Goal: Find specific page/section: Find specific page/section

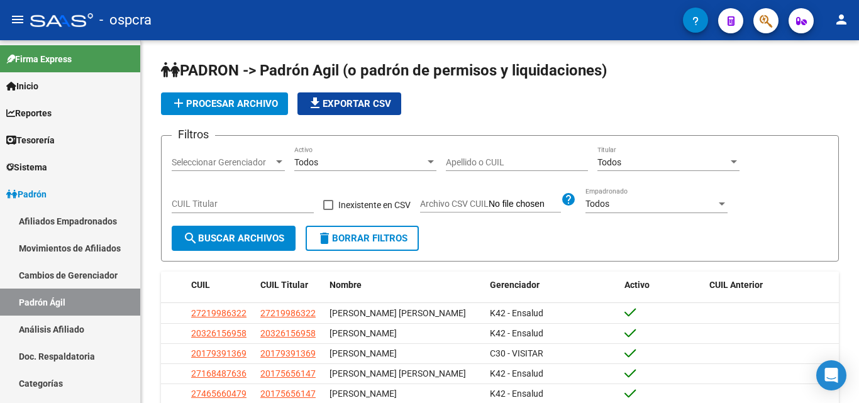
scroll to position [58, 0]
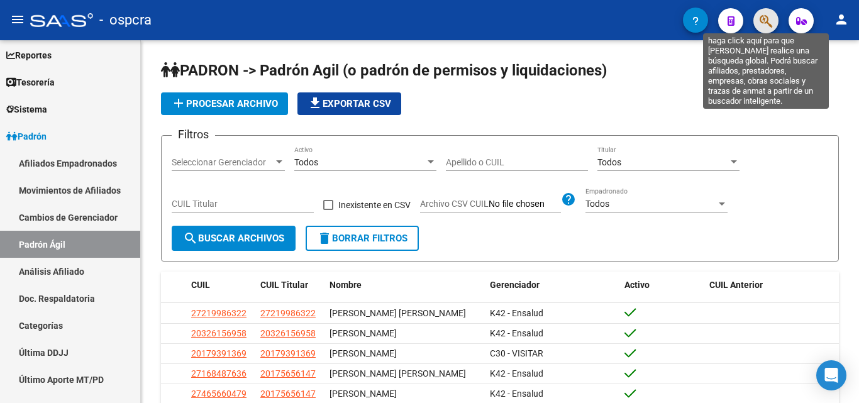
click at [760, 22] on icon "button" at bounding box center [766, 21] width 13 height 14
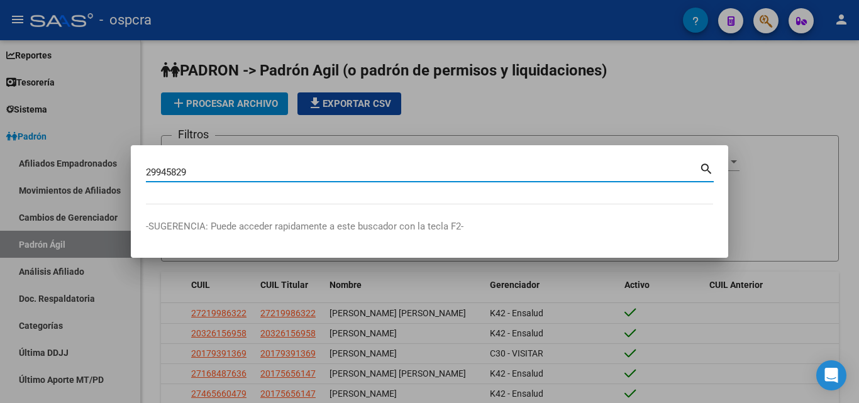
type input "29945829"
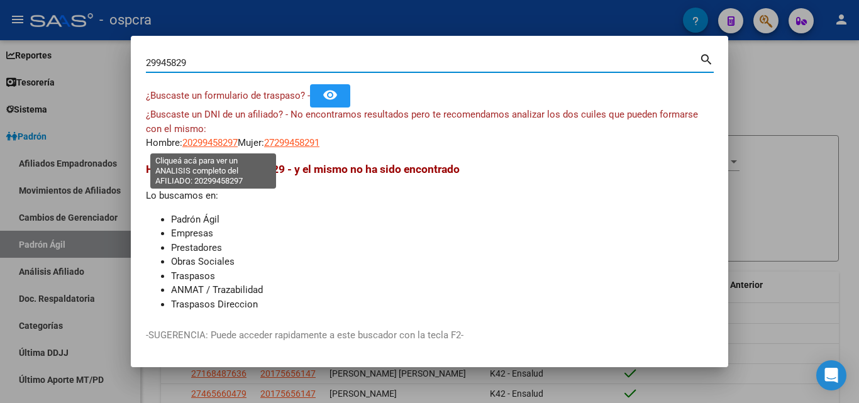
click at [205, 143] on span "20299458297" at bounding box center [209, 142] width 55 height 11
type textarea "20299458297"
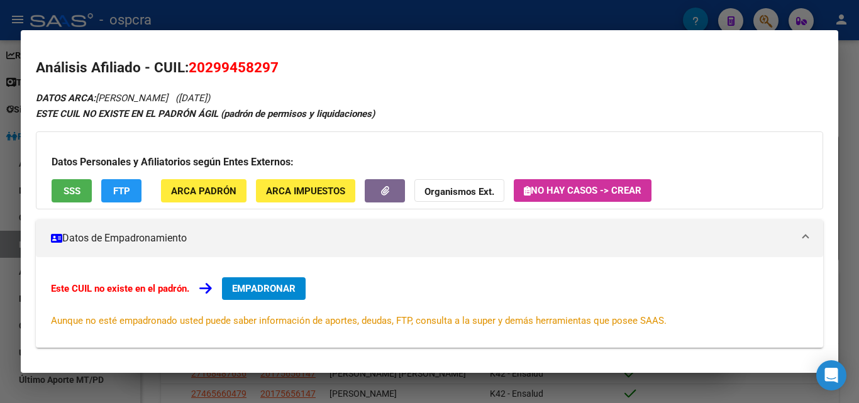
click at [77, 193] on span "SSS" at bounding box center [72, 191] width 17 height 11
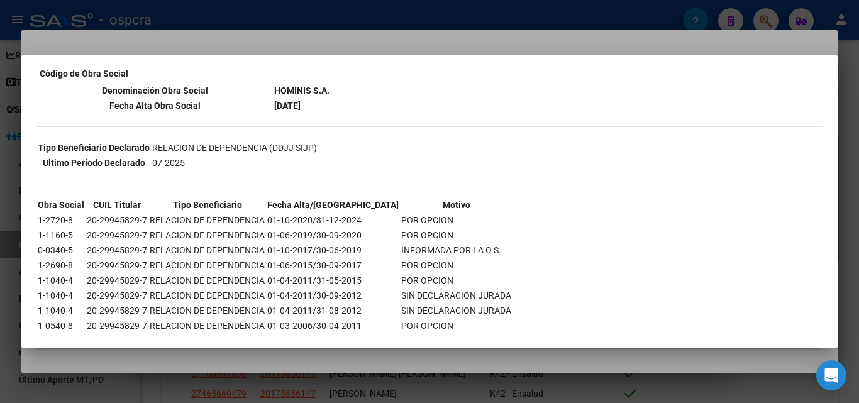
scroll to position [202, 0]
